Goal: Information Seeking & Learning: Learn about a topic

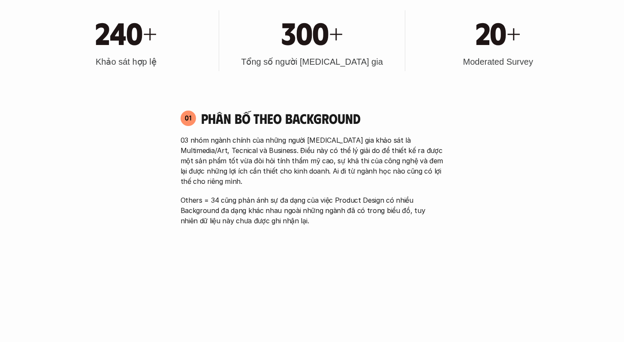
scroll to position [505, 0]
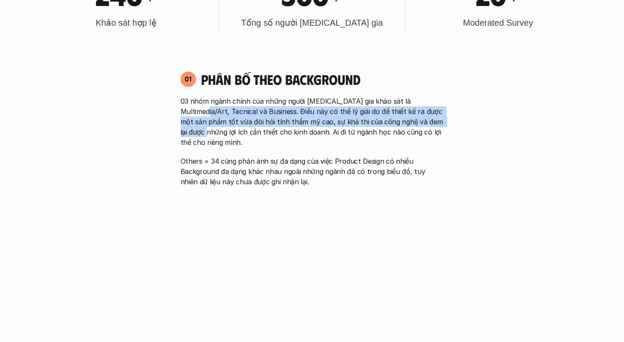
drag, startPoint x: 190, startPoint y: 110, endPoint x: 437, endPoint y: 125, distance: 248.0
click at [437, 125] on p "03 nhóm ngành chính của những người [MEDICAL_DATA] gia khảo sát là Multimedia/A…" at bounding box center [312, 121] width 263 height 51
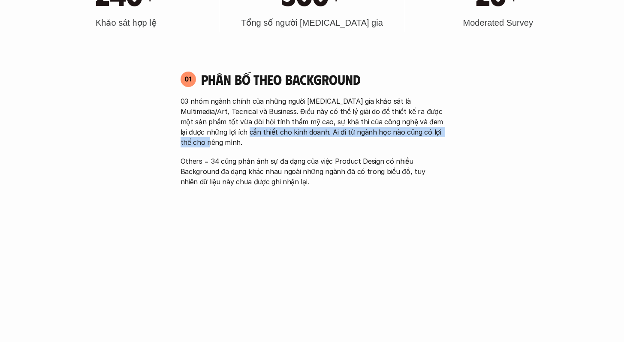
drag, startPoint x: 220, startPoint y: 131, endPoint x: 465, endPoint y: 137, distance: 244.6
click at [339, 137] on div "03 nhóm ngành chính của những người [MEDICAL_DATA] gia khảo sát là Multimedia/A…" at bounding box center [312, 141] width 263 height 91
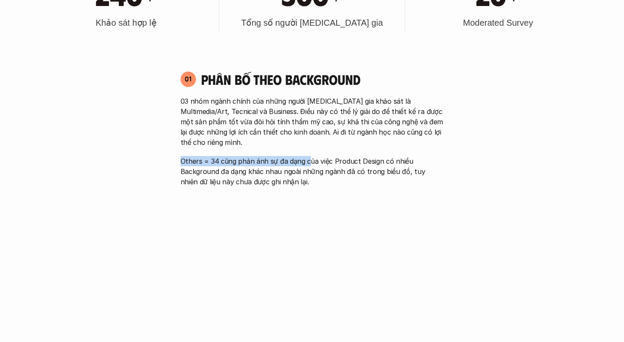
drag, startPoint x: 179, startPoint y: 150, endPoint x: 307, endPoint y: 151, distance: 127.8
click at [307, 151] on div "01 Phân bố theo background 03 nhóm ngành chính của những người [MEDICAL_DATA] g…" at bounding box center [312, 129] width 279 height 116
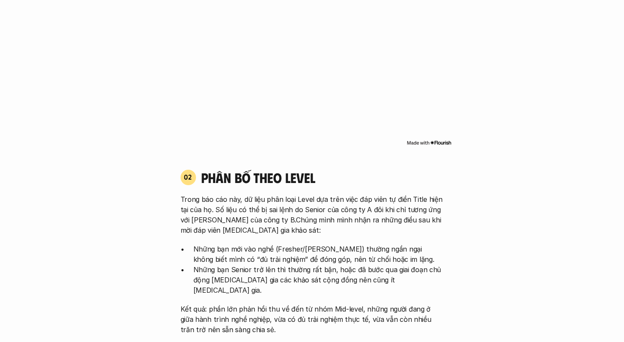
scroll to position [731, 0]
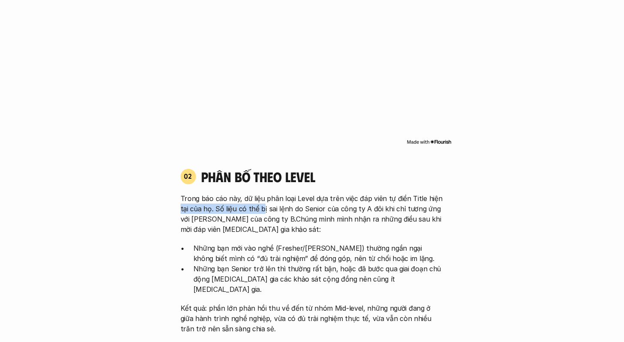
drag, startPoint x: 182, startPoint y: 199, endPoint x: 263, endPoint y: 200, distance: 81.1
click at [263, 200] on p "Trong báo cáo này, dữ liệu phân loại Level dựa trên việc đáp viên tự điền Title…" at bounding box center [312, 213] width 263 height 41
click at [243, 209] on p "Trong báo cáo này, dữ liệu phân loại Level dựa trên việc đáp viên tự điền Title…" at bounding box center [312, 213] width 263 height 41
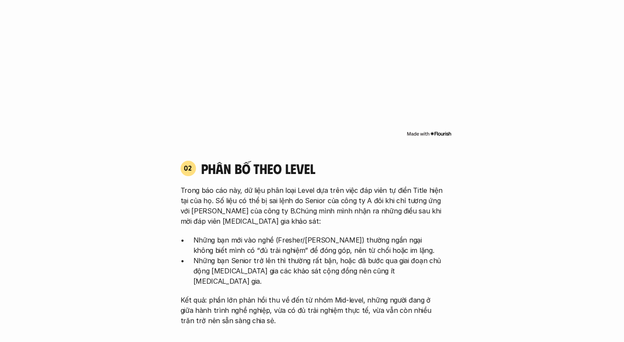
scroll to position [739, 0]
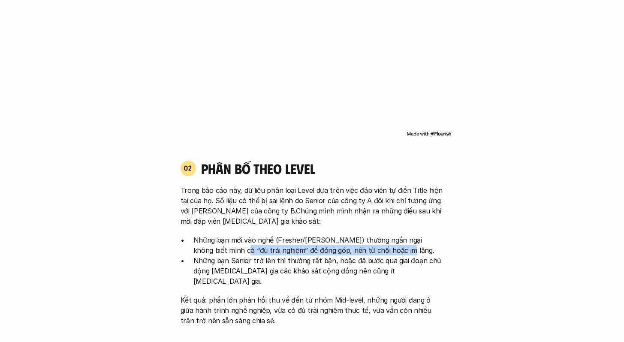
drag, startPoint x: 207, startPoint y: 244, endPoint x: 388, endPoint y: 244, distance: 181.0
click at [388, 244] on p "Những bạn mới vào nghề (Fresher/[PERSON_NAME]) thường ngần ngại không biết mình…" at bounding box center [318, 245] width 251 height 21
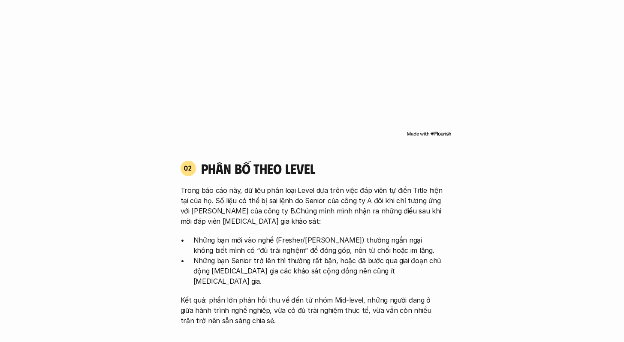
drag, startPoint x: 289, startPoint y: 247, endPoint x: 244, endPoint y: 249, distance: 45.5
click at [287, 256] on p "Những bạn Senior trở lên thì thường rất bận, hoặc đã bước qua giai đoạn chủ độn…" at bounding box center [318, 271] width 251 height 31
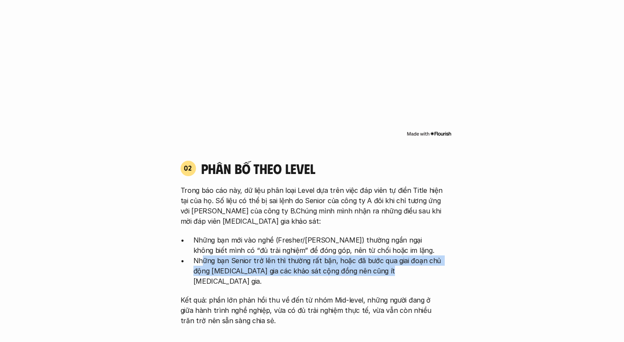
drag, startPoint x: 203, startPoint y: 249, endPoint x: 393, endPoint y: 262, distance: 190.0
click at [393, 262] on p "Những bạn Senior trở lên thì thường rất bận, hoặc đã bước qua giai đoạn chủ độn…" at bounding box center [318, 271] width 251 height 31
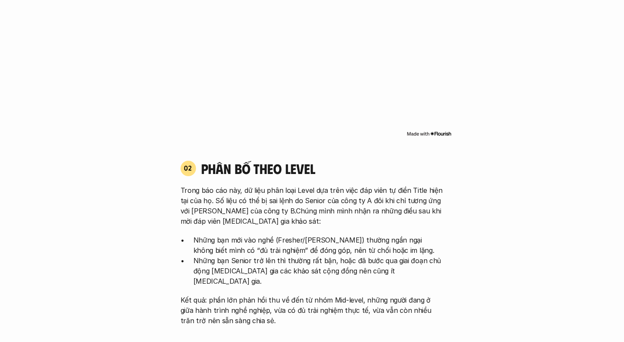
click at [355, 235] on p "Những bạn mới vào nghề (Fresher/[PERSON_NAME]) thường ngần ngại không biết mình…" at bounding box center [318, 245] width 251 height 21
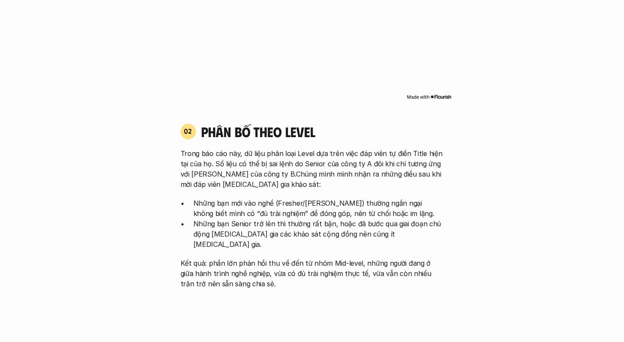
scroll to position [777, 0]
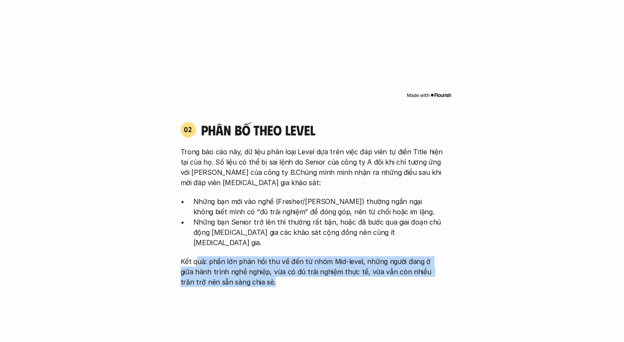
drag, startPoint x: 202, startPoint y: 242, endPoint x: 422, endPoint y: 258, distance: 220.6
click at [423, 259] on p "Kết quả: phần lớn phản hồi thu về đến từ nhóm Mid-level, những người đang ở giữ…" at bounding box center [312, 272] width 263 height 31
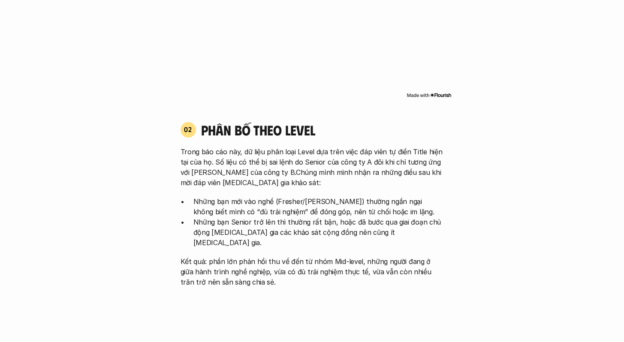
click at [441, 202] on p "Những bạn mới vào nghề (Fresher/[PERSON_NAME]) thường ngần ngại không biết mình…" at bounding box center [318, 206] width 251 height 21
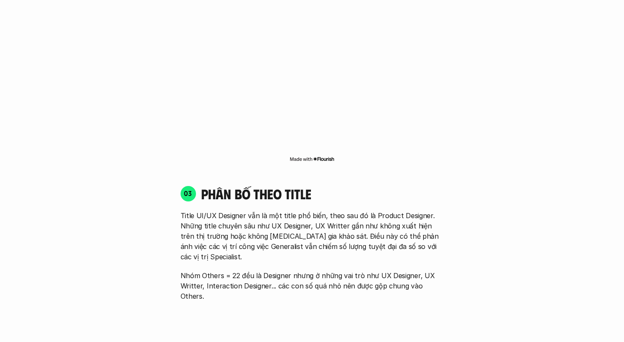
scroll to position [1097, 0]
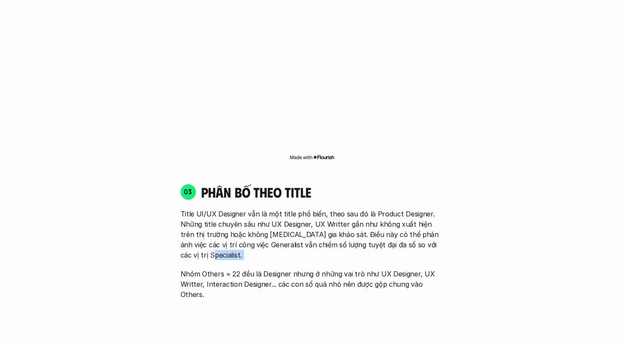
drag, startPoint x: 196, startPoint y: 242, endPoint x: 500, endPoint y: 229, distance: 303.6
click at [500, 229] on div "01 Phân bố theo background 03 nhóm ngành chính của những người [MEDICAL_DATA] g…" at bounding box center [312, 254] width 549 height 1569
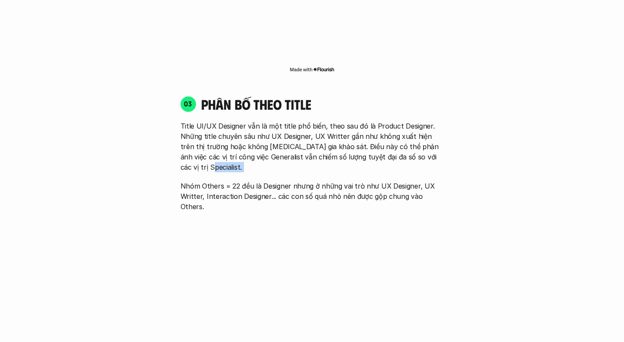
scroll to position [1332, 0]
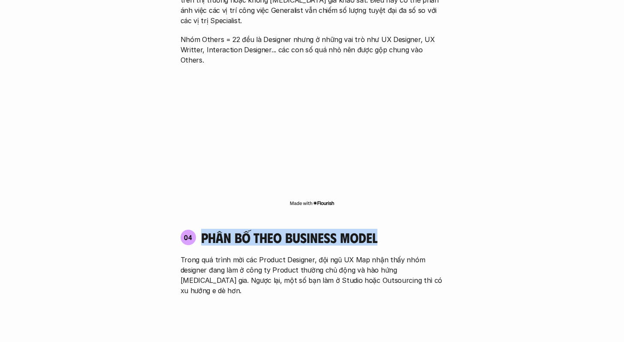
drag, startPoint x: 202, startPoint y: 199, endPoint x: 453, endPoint y: 201, distance: 250.1
click at [453, 201] on div "01 Phân bố theo background 03 nhóm ngành chính của những người [MEDICAL_DATA] g…" at bounding box center [312, 19] width 549 height 1569
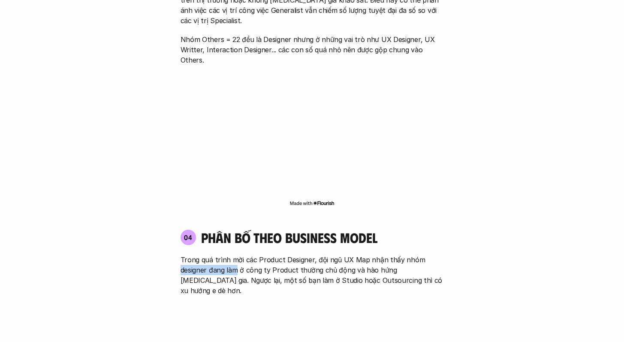
drag, startPoint x: 182, startPoint y: 229, endPoint x: 238, endPoint y: 231, distance: 55.8
click at [238, 255] on p "Trong quá trình mời các Product Designer, đội ngũ UX Map nhận thấy nhóm designe…" at bounding box center [312, 275] width 263 height 41
click at [248, 255] on p "Trong quá trình mời các Product Designer, đội ngũ UX Map nhận thấy nhóm designe…" at bounding box center [312, 275] width 263 height 41
drag, startPoint x: 240, startPoint y: 232, endPoint x: 333, endPoint y: 233, distance: 93.1
click at [333, 255] on p "Trong quá trình mời các Product Designer, đội ngũ UX Map nhận thấy nhóm designe…" at bounding box center [312, 275] width 263 height 41
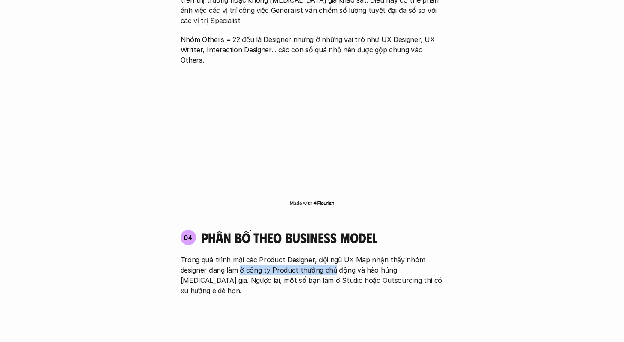
click at [333, 255] on p "Trong quá trình mời các Product Designer, đội ngũ UX Map nhận thấy nhóm designe…" at bounding box center [312, 275] width 263 height 41
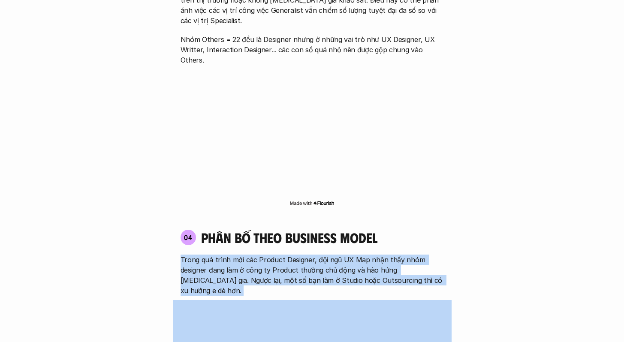
click at [333, 255] on p "Trong quá trình mời các Product Designer, đội ngũ UX Map nhận thấy nhóm designe…" at bounding box center [312, 275] width 263 height 41
click at [359, 255] on p "Trong quá trình mời các Product Designer, đội ngũ UX Map nhận thấy nhóm designe…" at bounding box center [312, 275] width 263 height 41
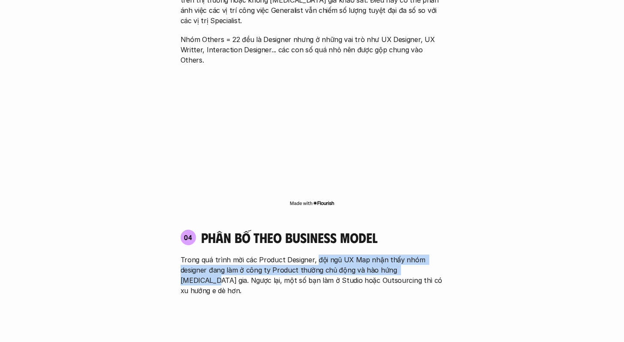
drag, startPoint x: 313, startPoint y: 222, endPoint x: 426, endPoint y: 226, distance: 112.9
click at [426, 255] on p "Trong quá trình mời các Product Designer, đội ngũ UX Map nhận thấy nhóm designe…" at bounding box center [312, 275] width 263 height 41
click at [401, 255] on p "Trong quá trình mời các Product Designer, đội ngũ UX Map nhận thấy nhóm designe…" at bounding box center [312, 275] width 263 height 41
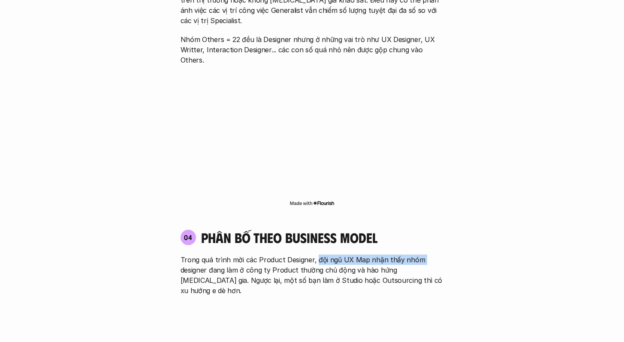
drag, startPoint x: 314, startPoint y: 220, endPoint x: 403, endPoint y: 227, distance: 88.7
click at [422, 255] on p "Trong quá trình mời các Product Designer, đội ngũ UX Map nhận thấy nhóm designe…" at bounding box center [312, 275] width 263 height 41
click at [362, 255] on p "Trong quá trình mời các Product Designer, đội ngũ UX Map nhận thấy nhóm designe…" at bounding box center [312, 275] width 263 height 41
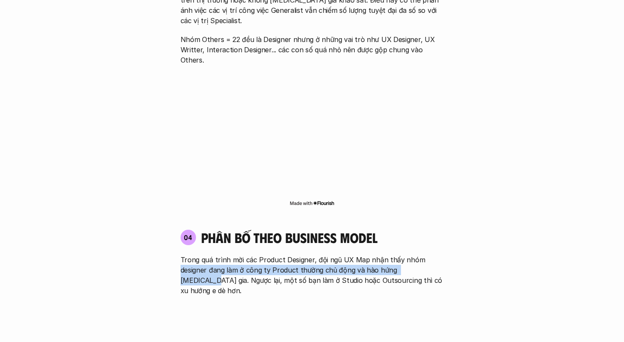
drag, startPoint x: 182, startPoint y: 229, endPoint x: 437, endPoint y: 230, distance: 254.8
click at [437, 255] on p "Trong quá trình mời các Product Designer, đội ngũ UX Map nhận thấy nhóm designe…" at bounding box center [312, 275] width 263 height 41
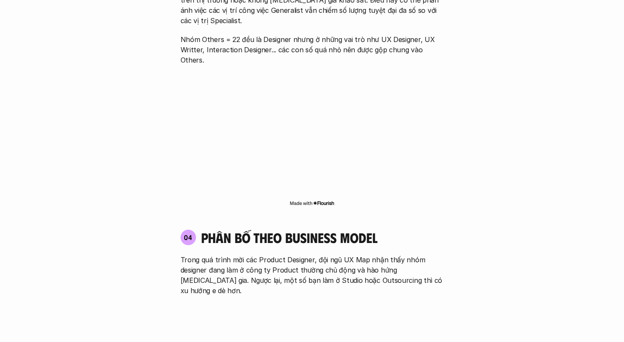
click at [414, 255] on p "Trong quá trình mời các Product Designer, đội ngũ UX Map nhận thấy nhóm designe…" at bounding box center [312, 275] width 263 height 41
drag, startPoint x: 193, startPoint y: 239, endPoint x: 238, endPoint y: 239, distance: 44.6
click at [238, 255] on p "Trong quá trình mời các Product Designer, đội ngũ UX Map nhận thấy nhóm designe…" at bounding box center [312, 275] width 263 height 41
click at [219, 255] on p "Trong quá trình mời các Product Designer, đội ngũ UX Map nhận thấy nhóm designe…" at bounding box center [312, 275] width 263 height 41
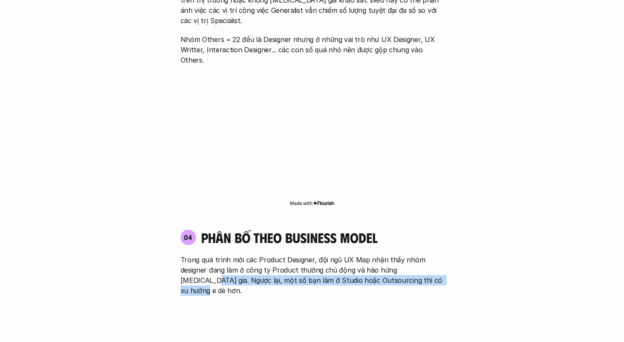
drag, startPoint x: 176, startPoint y: 241, endPoint x: 445, endPoint y: 240, distance: 269.4
click at [445, 240] on div "04 phân bố theo business model Trong quá trình mời các Product Designer, đội ng…" at bounding box center [312, 263] width 279 height 66
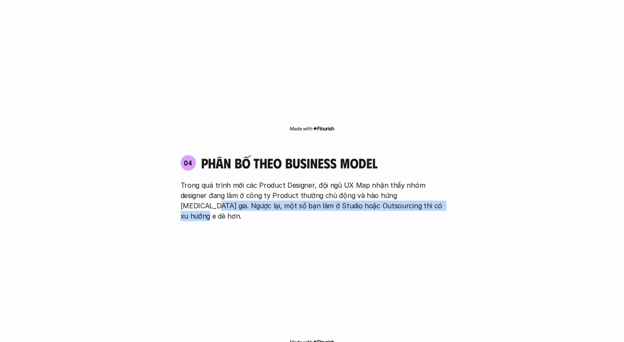
scroll to position [1422, 0]
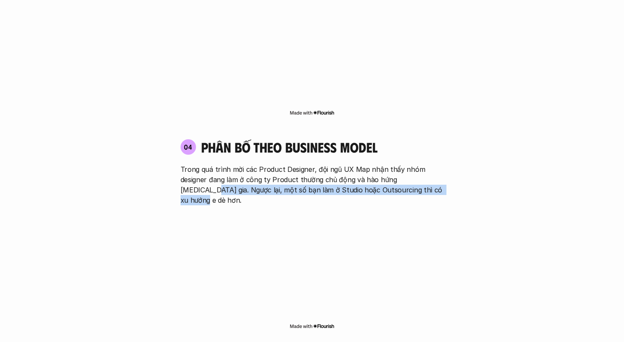
click at [449, 153] on div "04 phân bố theo business model Trong quá trình mời các Product Designer, đội ng…" at bounding box center [312, 172] width 279 height 66
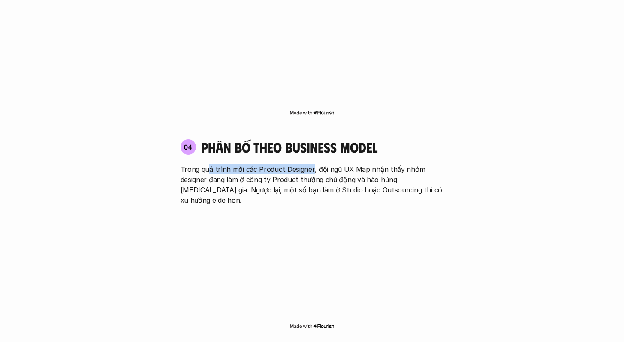
drag, startPoint x: 207, startPoint y: 130, endPoint x: 309, endPoint y: 132, distance: 102.1
click at [309, 164] on p "Trong quá trình mời các Product Designer, đội ngũ UX Map nhận thấy nhóm designe…" at bounding box center [312, 184] width 263 height 41
click at [247, 164] on p "Trong quá trình mời các Product Designer, đội ngũ UX Map nhận thấy nhóm designe…" at bounding box center [312, 184] width 263 height 41
drag, startPoint x: 242, startPoint y: 129, endPoint x: 376, endPoint y: 130, distance: 133.4
click at [376, 164] on p "Trong quá trình mời các Product Designer, đội ngũ UX Map nhận thấy nhóm designe…" at bounding box center [312, 184] width 263 height 41
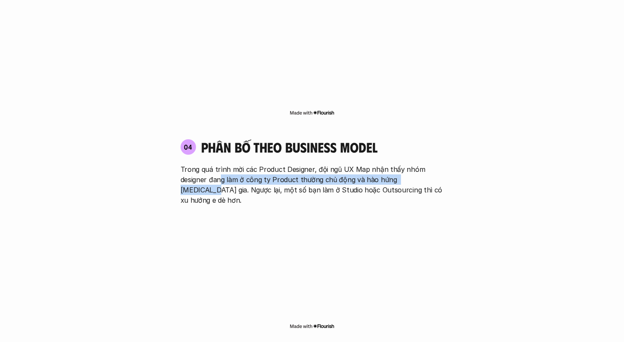
drag, startPoint x: 220, startPoint y: 136, endPoint x: 443, endPoint y: 136, distance: 223.1
click at [443, 164] on p "Trong quá trình mời các Product Designer, đội ngũ UX Map nhận thấy nhóm designe…" at bounding box center [312, 184] width 263 height 41
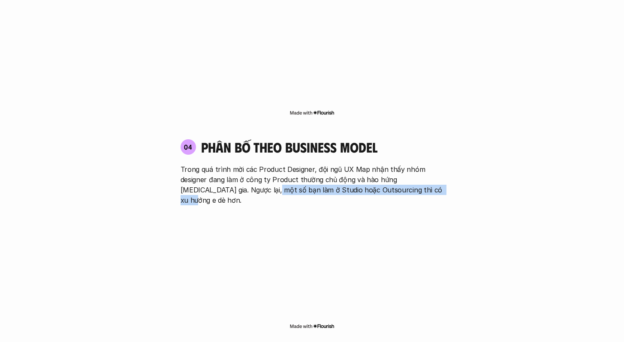
drag, startPoint x: 244, startPoint y: 145, endPoint x: 416, endPoint y: 147, distance: 172.0
click at [416, 164] on p "Trong quá trình mời các Product Designer, đội ngũ UX Map nhận thấy nhóm designe…" at bounding box center [312, 184] width 263 height 41
click at [329, 164] on p "Trong quá trình mời các Product Designer, đội ngũ UX Map nhận thấy nhóm designe…" at bounding box center [312, 184] width 263 height 41
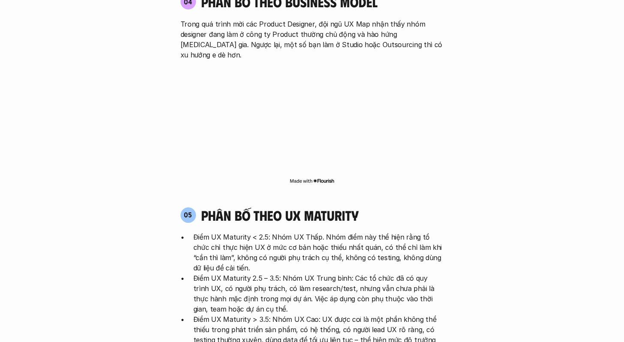
scroll to position [1575, 0]
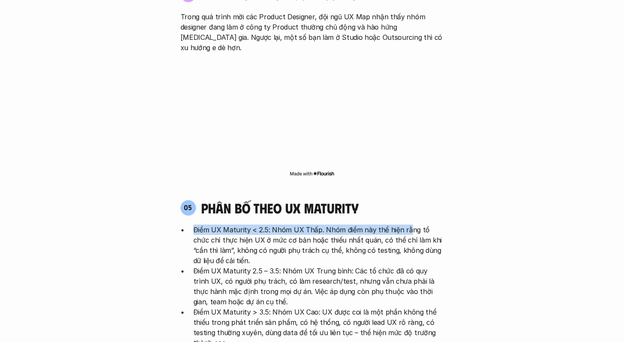
drag, startPoint x: 199, startPoint y: 180, endPoint x: 407, endPoint y: 178, distance: 208.5
click at [407, 225] on ul "Điểm UX Maturity < 2.5: Nhóm UX Thấp. Nhóm điểm này thể hiện rằng tổ chức chỉ t…" at bounding box center [312, 287] width 263 height 124
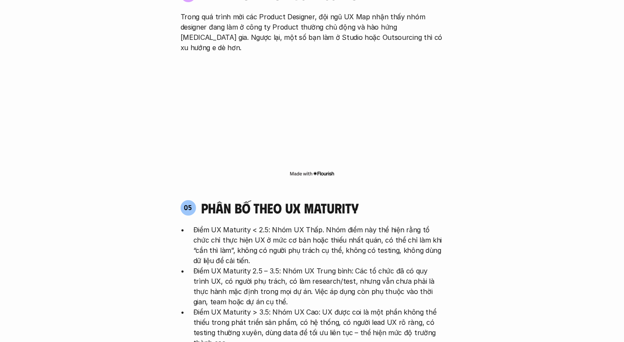
click at [315, 225] on p "Điểm UX Maturity < 2.5: Nhóm UX Thấp. Nhóm điểm này thể hiện rằng tổ chức chỉ t…" at bounding box center [318, 245] width 251 height 41
drag, startPoint x: 230, startPoint y: 190, endPoint x: 371, endPoint y: 190, distance: 141.1
click at [371, 225] on p "Điểm UX Maturity < 2.5: Nhóm UX Thấp. Nhóm điểm này thể hiện rằng tổ chức chỉ t…" at bounding box center [318, 245] width 251 height 41
click at [310, 225] on p "Điểm UX Maturity < 2.5: Nhóm UX Thấp. Nhóm điểm này thể hiện rằng tổ chức chỉ t…" at bounding box center [318, 245] width 251 height 41
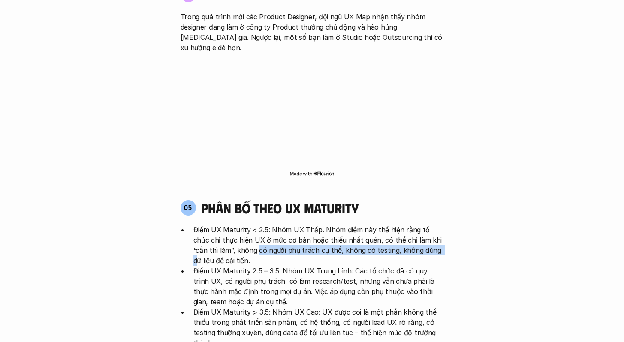
drag, startPoint x: 237, startPoint y: 196, endPoint x: 415, endPoint y: 197, distance: 178.0
click at [415, 225] on p "Điểm UX Maturity < 2.5: Nhóm UX Thấp. Nhóm điểm này thể hiện rằng tổ chức chỉ t…" at bounding box center [318, 245] width 251 height 41
drag, startPoint x: 358, startPoint y: 197, endPoint x: 272, endPoint y: 197, distance: 86.2
click at [358, 225] on p "Điểm UX Maturity < 2.5: Nhóm UX Thấp. Nhóm điểm này thể hiện rằng tổ chức chỉ t…" at bounding box center [318, 245] width 251 height 41
drag, startPoint x: 196, startPoint y: 204, endPoint x: 222, endPoint y: 205, distance: 25.8
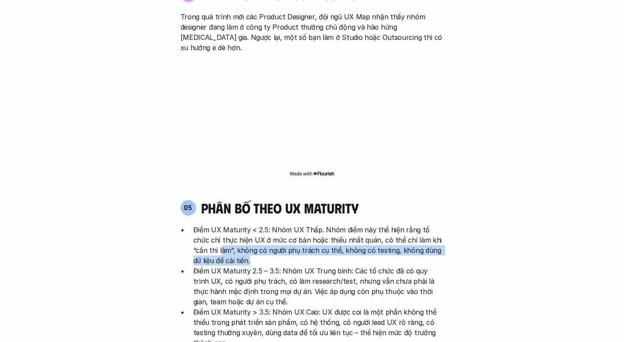
click at [222, 225] on p "Điểm UX Maturity < 2.5: Nhóm UX Thấp. Nhóm điểm này thể hiện rằng tổ chức chỉ t…" at bounding box center [318, 245] width 251 height 41
click at [204, 225] on p "Điểm UX Maturity < 2.5: Nhóm UX Thấp. Nhóm điểm này thể hiện rằng tổ chức chỉ t…" at bounding box center [318, 245] width 251 height 41
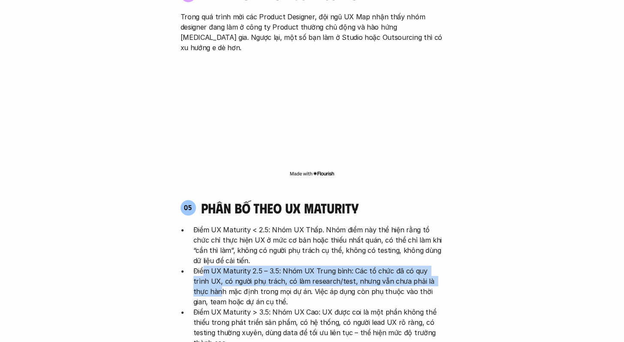
drag, startPoint x: 205, startPoint y: 218, endPoint x: 439, endPoint y: 225, distance: 234.4
click at [439, 266] on p "Điểm UX Maturity 2.5 – 3.5: Nhóm UX Trung bình: Các tổ chức đã có quy trình UX,…" at bounding box center [318, 286] width 251 height 41
click at [423, 266] on p "Điểm UX Maturity 2.5 – 3.5: Nhóm UX Trung bình: Các tổ chức đã có quy trình UX,…" at bounding box center [318, 286] width 251 height 41
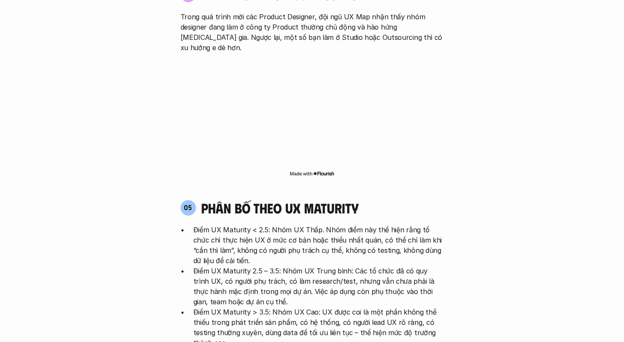
click at [332, 266] on p "Điểm UX Maturity 2.5 – 3.5: Nhóm UX Trung bình: Các tổ chức đã có quy trình UX,…" at bounding box center [318, 286] width 251 height 41
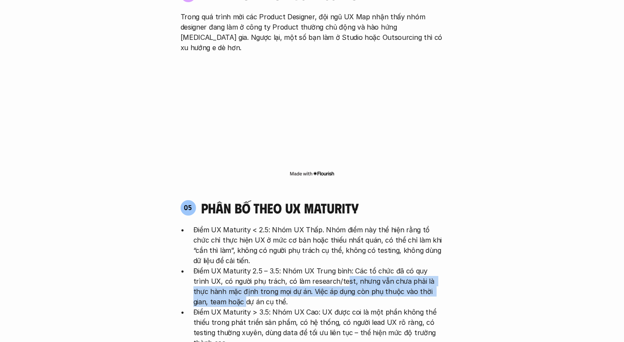
drag, startPoint x: 326, startPoint y: 230, endPoint x: 415, endPoint y: 235, distance: 89.0
click at [305, 266] on p "Điểm UX Maturity 2.5 – 3.5: Nhóm UX Trung bình: Các tổ chức đã có quy trình UX,…" at bounding box center [318, 286] width 251 height 41
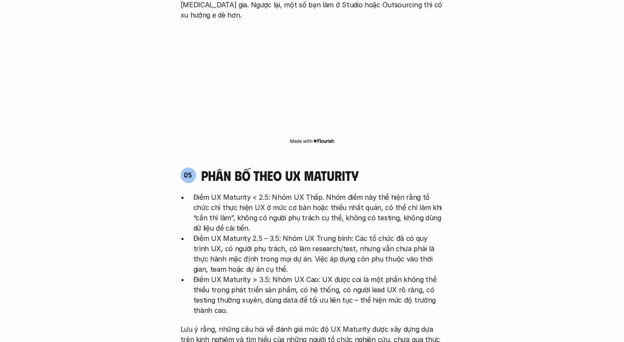
scroll to position [1609, 0]
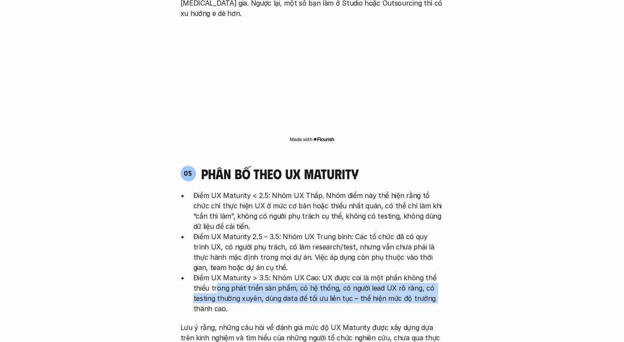
drag, startPoint x: 217, startPoint y: 236, endPoint x: 419, endPoint y: 241, distance: 202.1
click at [427, 273] on p "Điểm UX Maturity > 3.5: Nhóm UX Cao: UX được coi là một phần không thể thiếu tr…" at bounding box center [318, 293] width 251 height 41
click at [237, 273] on p "Điểm UX Maturity > 3.5: Nhóm UX Cao: UX được coi là một phần không thể thiếu tr…" at bounding box center [318, 293] width 251 height 41
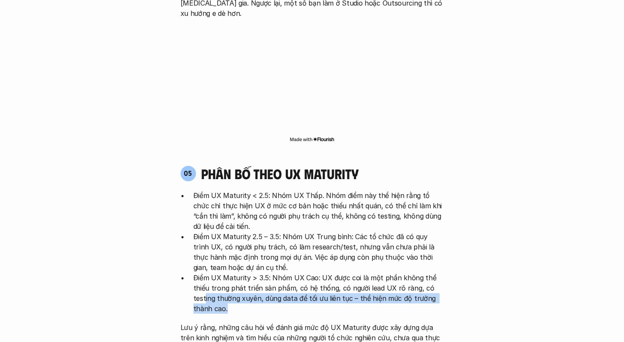
drag, startPoint x: 205, startPoint y: 245, endPoint x: 425, endPoint y: 253, distance: 219.8
click at [425, 273] on p "Điểm UX Maturity > 3.5: Nhóm UX Cao: UX được coi là một phần không thể thiếu tr…" at bounding box center [318, 293] width 251 height 41
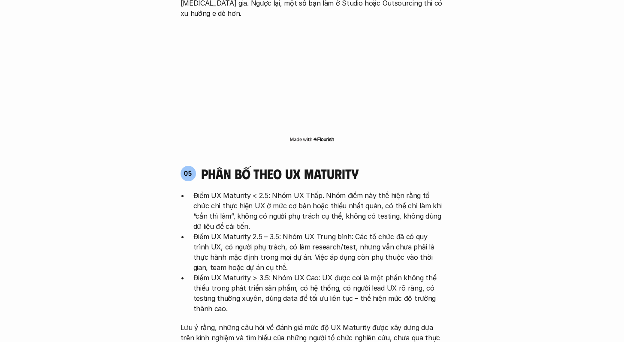
click at [314, 273] on p "Điểm UX Maturity > 3.5: Nhóm UX Cao: UX được coi là một phần không thể thiếu tr…" at bounding box center [318, 293] width 251 height 41
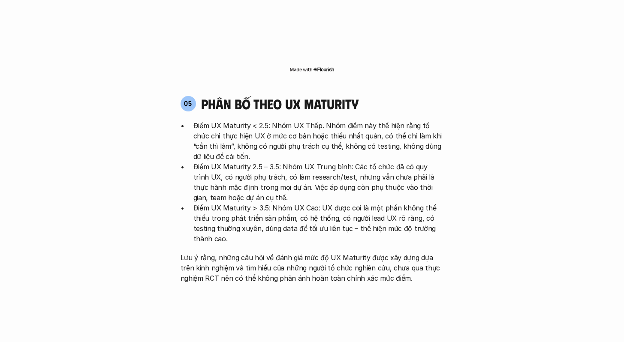
scroll to position [1679, 0]
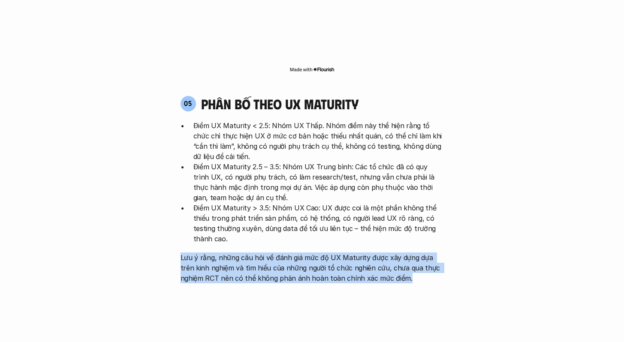
drag, startPoint x: 180, startPoint y: 207, endPoint x: 427, endPoint y: 224, distance: 247.3
click at [427, 253] on p "Lưu ý rằng, những câu hỏi về đánh giá mức độ UX Maturity được xây dựng dựa trên…" at bounding box center [312, 268] width 263 height 31
click at [418, 253] on p "Lưu ý rằng, những câu hỏi về đánh giá mức độ UX Maturity được xây dựng dựa trên…" at bounding box center [312, 268] width 263 height 31
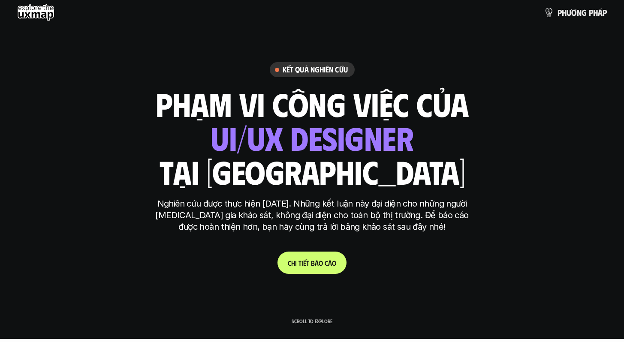
scroll to position [0, 0]
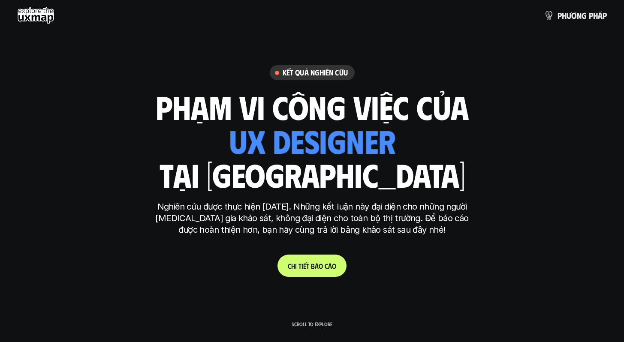
click at [309, 259] on link "C h i t i ế t b á o c á o" at bounding box center [312, 266] width 69 height 22
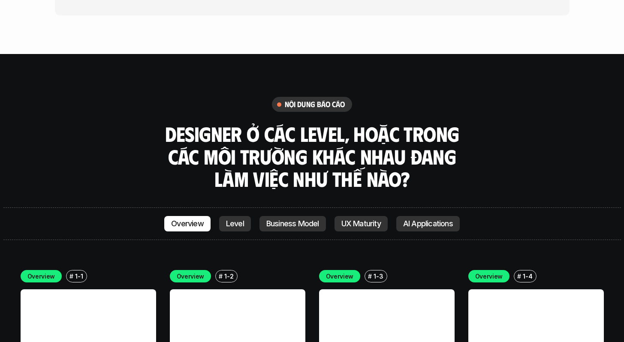
scroll to position [2282, 0]
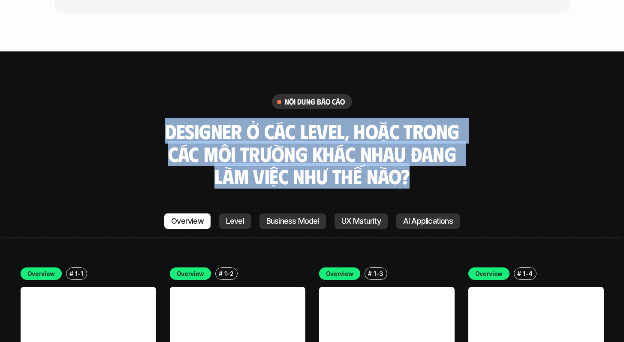
drag, startPoint x: 167, startPoint y: 80, endPoint x: 465, endPoint y: 134, distance: 303.0
click at [465, 134] on div "nội dung báo cáo Designer ở các level, hoặc trong các môi trường khác nhau đang…" at bounding box center [312, 141] width 618 height 94
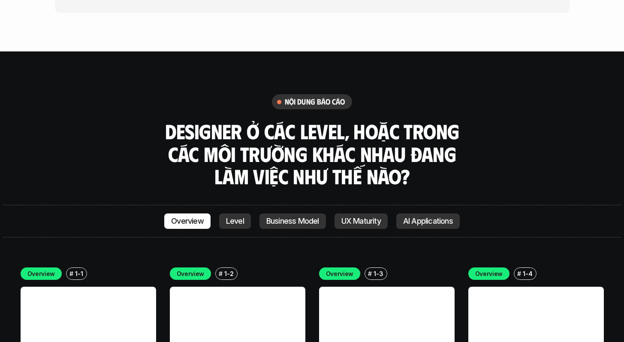
click at [465, 125] on div "nội dung báo cáo Designer ở các level, hoặc trong các môi trường khác nhau đang…" at bounding box center [312, 141] width 618 height 94
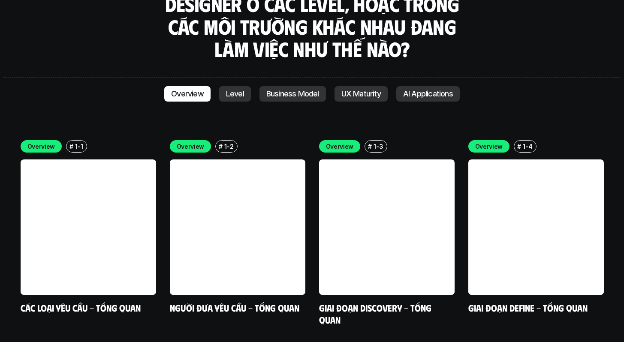
scroll to position [2411, 0]
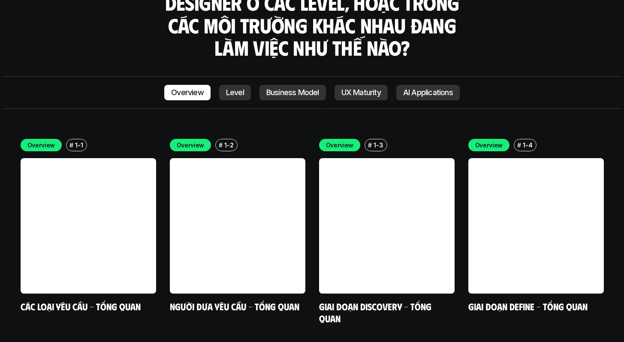
click at [79, 126] on div "Overview # 1-1 Các loại yêu cầu - Tổng quan Overview # 1-2 Người đưa yêu cầu - …" at bounding box center [312, 328] width 618 height 405
click at [65, 158] on link at bounding box center [89, 226] width 136 height 136
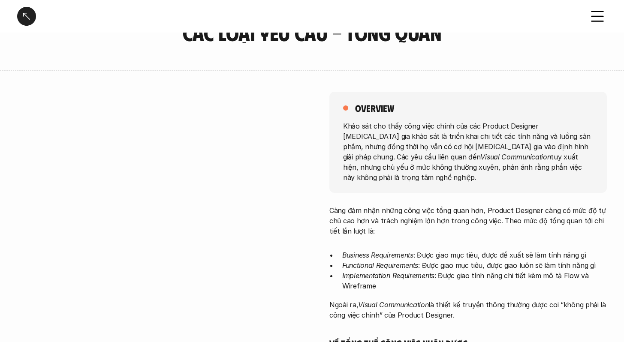
scroll to position [49, 0]
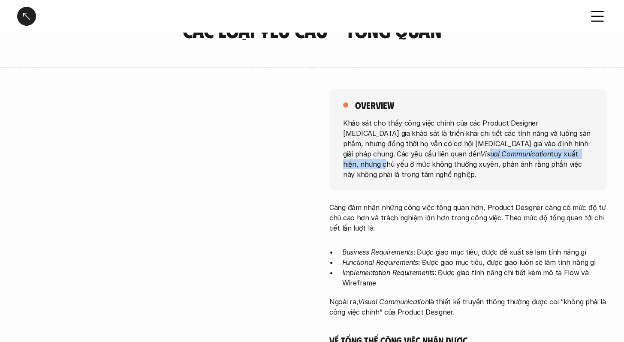
drag, startPoint x: 352, startPoint y: 152, endPoint x: 482, endPoint y: 151, distance: 130.0
click at [482, 151] on p "Khảo sát cho thấy công việc chính của các Product Designer [MEDICAL_DATA] gia k…" at bounding box center [468, 149] width 250 height 62
drag, startPoint x: 436, startPoint y: 165, endPoint x: 398, endPoint y: 168, distance: 38.7
click at [436, 165] on p "Khảo sát cho thấy công việc chính của các Product Designer [MEDICAL_DATA] gia k…" at bounding box center [468, 149] width 250 height 62
drag, startPoint x: 344, startPoint y: 188, endPoint x: 457, endPoint y: 189, distance: 113.3
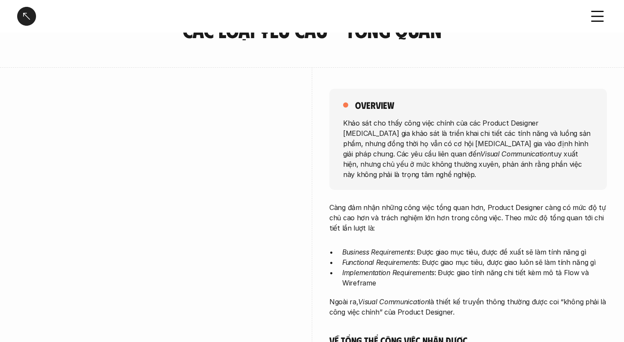
drag, startPoint x: 414, startPoint y: 240, endPoint x: 599, endPoint y: 243, distance: 185.4
click at [599, 247] on p "Business Requirements : Được giao mục tiêu, được đề xuất sẽ làm tính năng gì" at bounding box center [474, 252] width 265 height 10
click at [479, 257] on p "Functional Requirements : Được giao mục tiêu, được giao luôn sẽ làm tính năng gì" at bounding box center [474, 262] width 265 height 10
click at [426, 257] on p "Functional Requirements : Được giao mục tiêu, được giao luôn sẽ làm tính năng gì" at bounding box center [474, 262] width 265 height 10
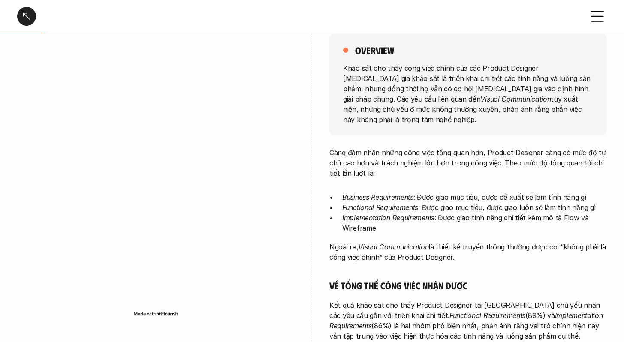
scroll to position [105, 0]
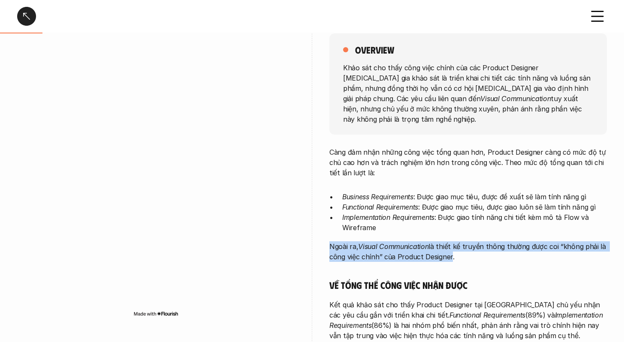
drag, startPoint x: 322, startPoint y: 237, endPoint x: 447, endPoint y: 244, distance: 124.6
click at [447, 244] on div "overview Khảo sát cho thấy công việc chính của các Product Designer [MEDICAL_DA…" at bounding box center [312, 308] width 590 height 593
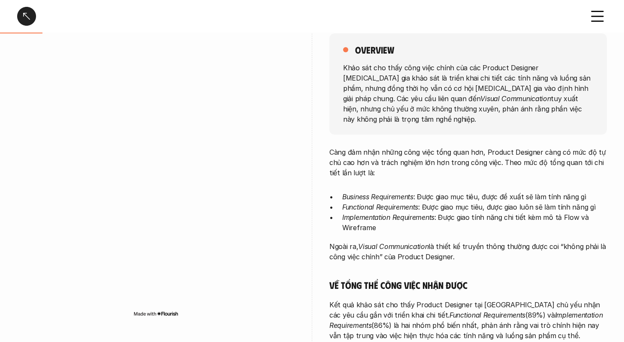
click at [463, 248] on p "Ngoài ra, Visual Communication là thiết kế truyền thông thường được coi “không …" at bounding box center [468, 252] width 278 height 21
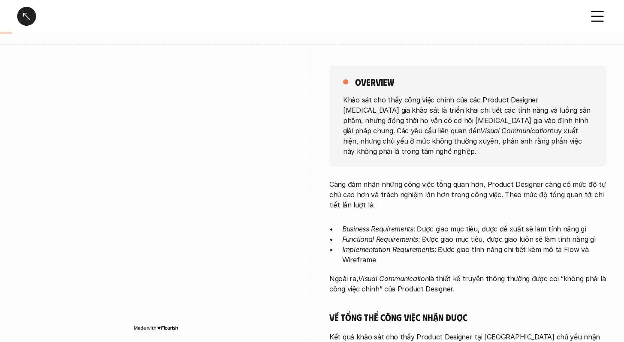
scroll to position [0, 0]
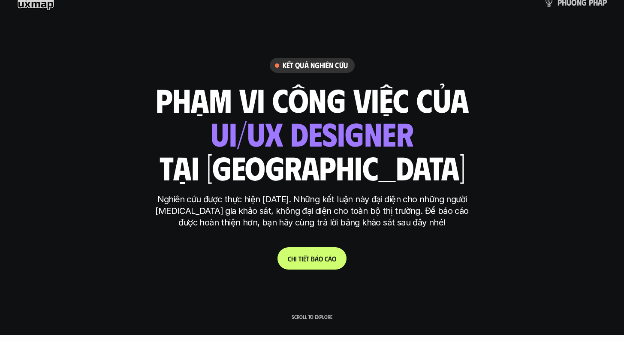
scroll to position [9, 0]
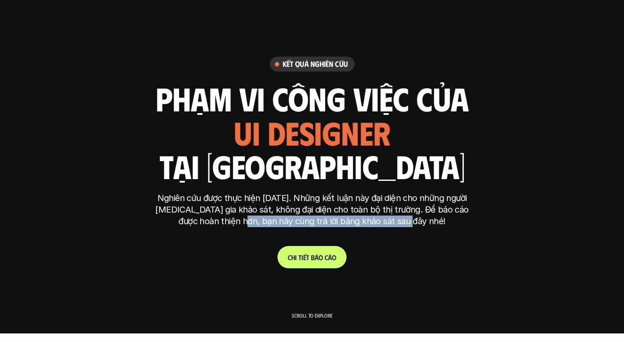
drag, startPoint x: 259, startPoint y: 220, endPoint x: 432, endPoint y: 220, distance: 173.8
click at [432, 220] on p "Nghiên cứu được thực hiện [DATE]. Những kết luận này đại diện cho những người […" at bounding box center [312, 210] width 322 height 35
click at [411, 221] on p "Nghiên cứu được thực hiện [DATE]. Những kết luận này đại diện cho những người […" at bounding box center [312, 210] width 322 height 35
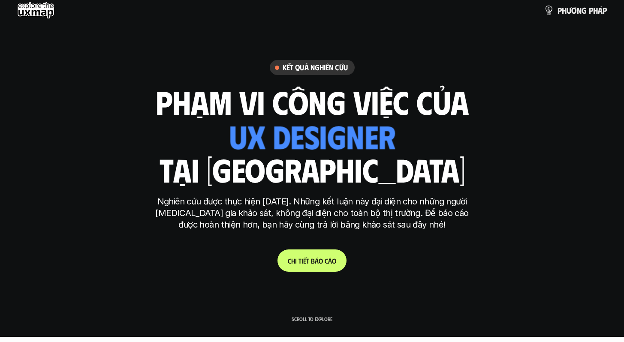
scroll to position [0, 0]
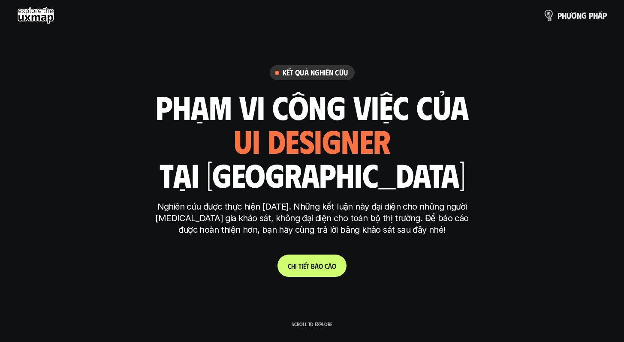
click at [569, 10] on link "p h ư ơ n g p h á p" at bounding box center [575, 15] width 63 height 17
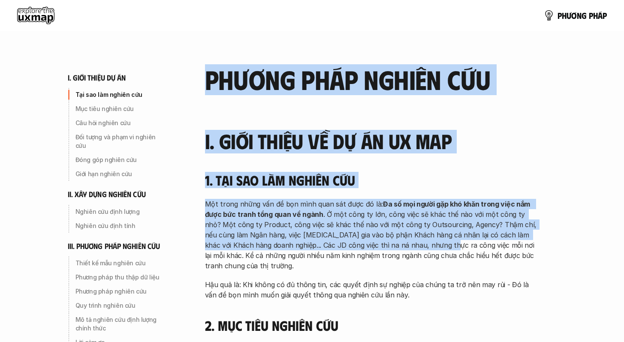
drag, startPoint x: 329, startPoint y: 72, endPoint x: 443, endPoint y: 220, distance: 187.2
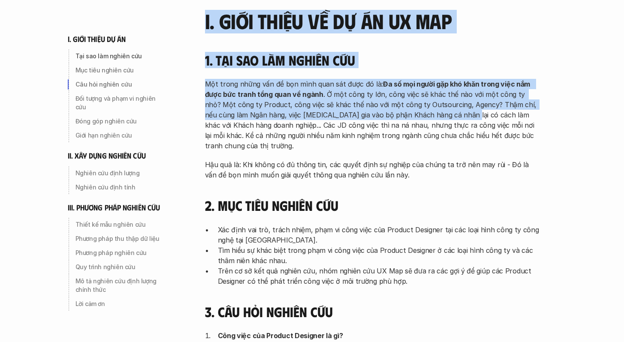
scroll to position [293, 0]
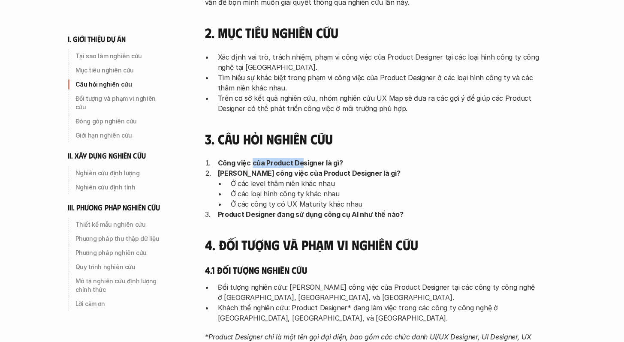
drag, startPoint x: 252, startPoint y: 167, endPoint x: 318, endPoint y: 162, distance: 65.8
click at [310, 161] on p "Công việc của Product Designer là gì?" at bounding box center [379, 163] width 322 height 10
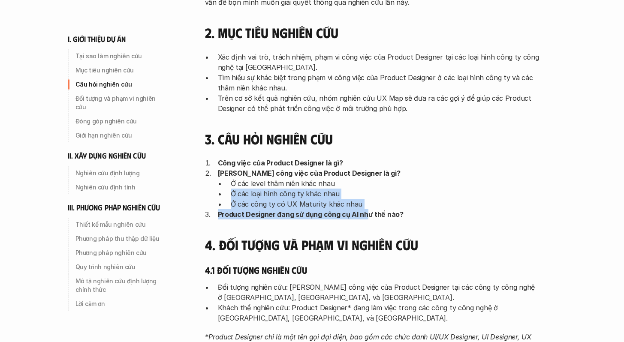
drag, startPoint x: 364, startPoint y: 188, endPoint x: 365, endPoint y: 209, distance: 21.5
click at [367, 210] on ol "Công việc của Product Designer là gì? Phạm vi công việc của Product Designer là…" at bounding box center [372, 189] width 335 height 62
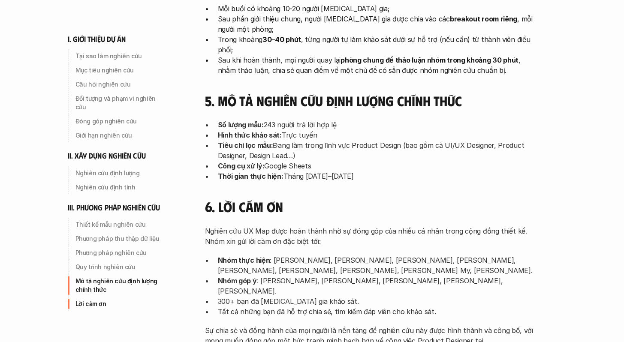
scroll to position [2816, 0]
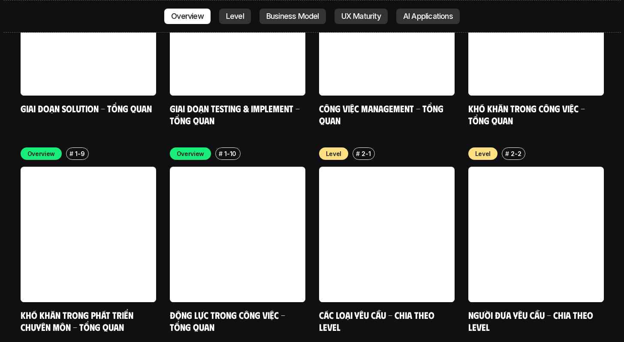
scroll to position [2282, 0]
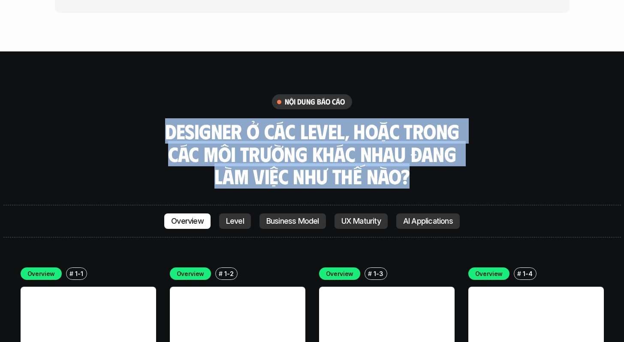
drag, startPoint x: 206, startPoint y: 87, endPoint x: 414, endPoint y: 139, distance: 214.6
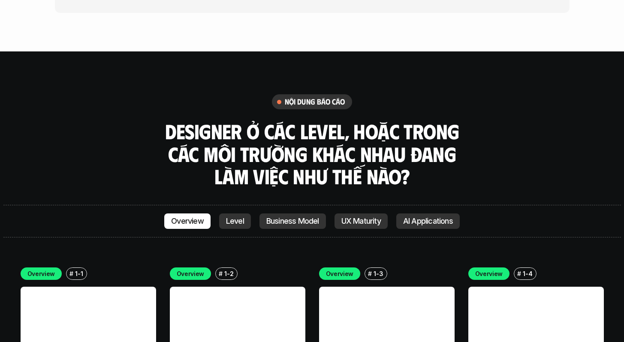
click at [408, 133] on h3 "Designer ở các level, hoặc trong các môi trường khác nhau đang làm việc như thế…" at bounding box center [312, 154] width 300 height 68
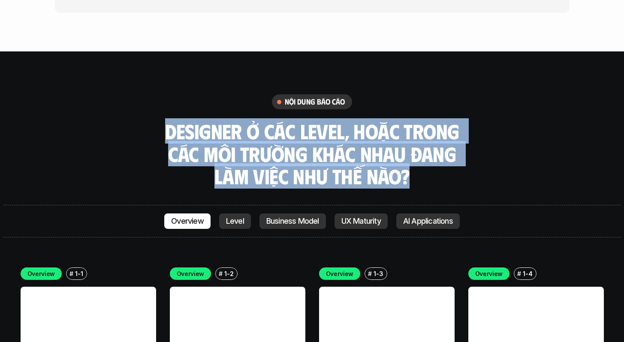
drag, startPoint x: 416, startPoint y: 128, endPoint x: 148, endPoint y: 70, distance: 273.5
click at [148, 94] on div "nội dung báo cáo Designer ở các level, hoặc trong các môi trường khác nhau đang…" at bounding box center [312, 141] width 618 height 94
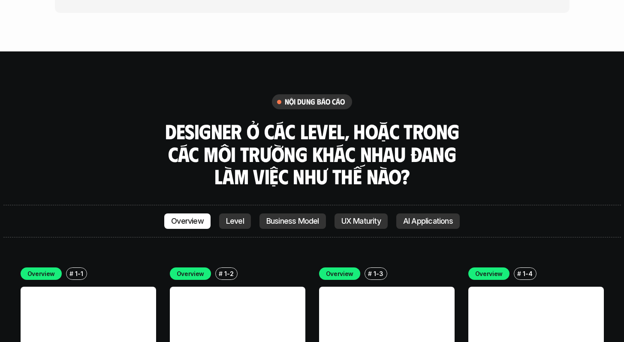
click at [157, 94] on div "nội dung báo cáo Designer ở các level, hoặc trong các môi trường khác nhau đang…" at bounding box center [312, 141] width 618 height 94
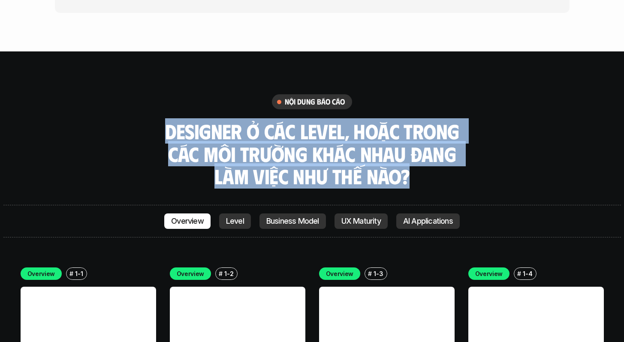
drag, startPoint x: 157, startPoint y: 82, endPoint x: 464, endPoint y: 137, distance: 311.4
click at [440, 120] on h3 "Designer ở các level, hoặc trong các môi trường khác nhau đang làm việc như thế…" at bounding box center [312, 154] width 300 height 68
